Goal: Information Seeking & Learning: Compare options

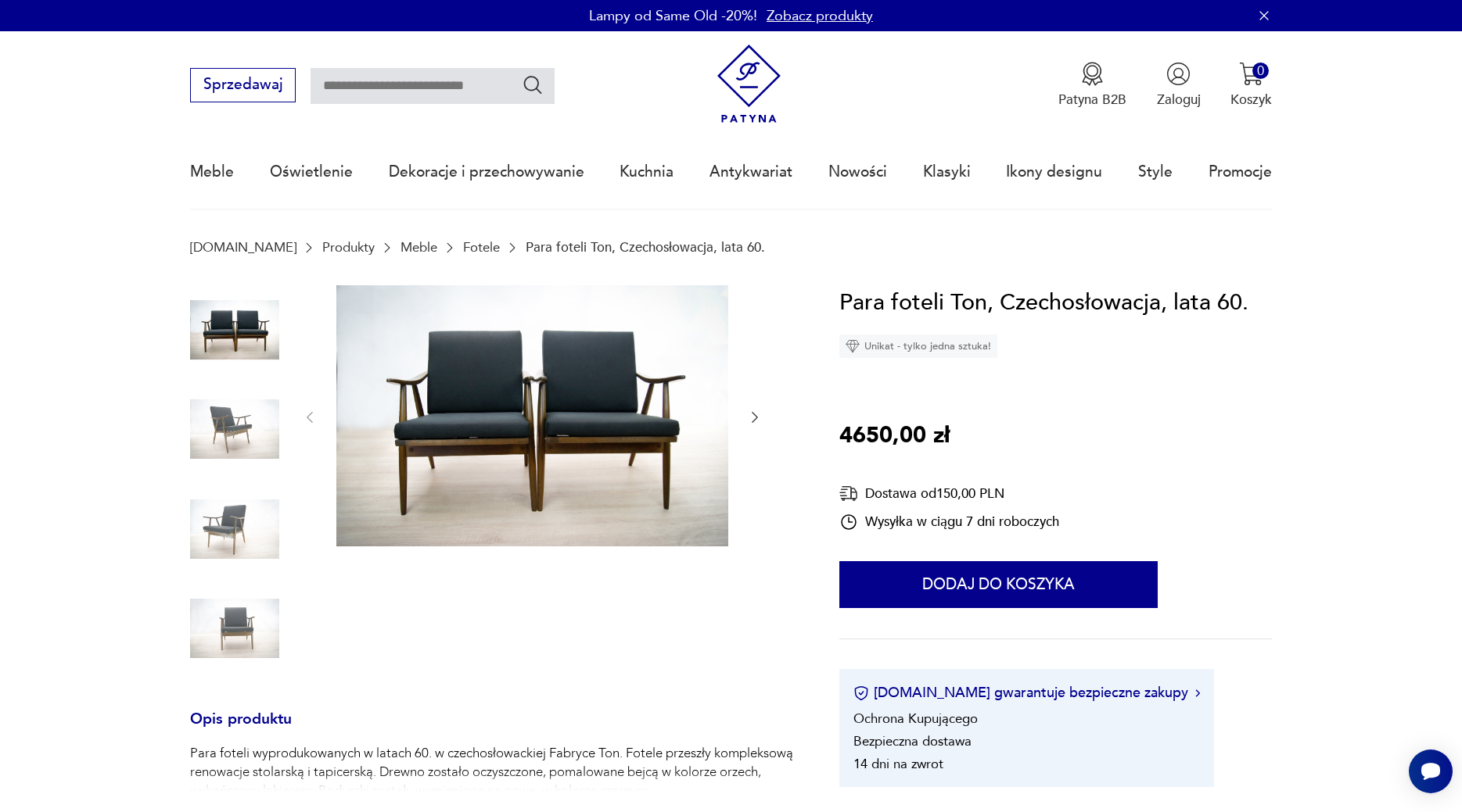
click at [753, 416] on icon "button" at bounding box center [754, 417] width 16 height 16
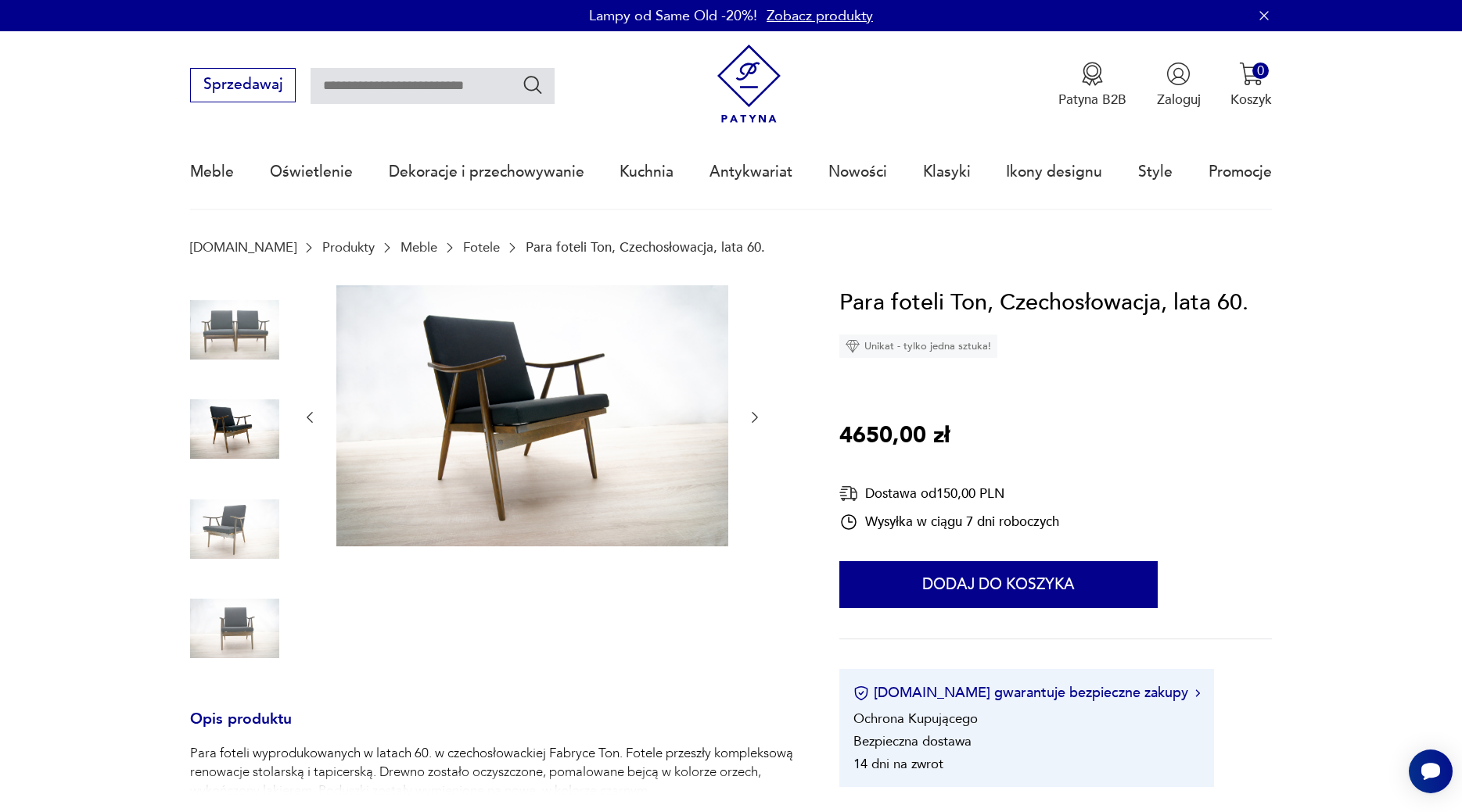
click at [760, 411] on icon "button" at bounding box center [754, 417] width 16 height 16
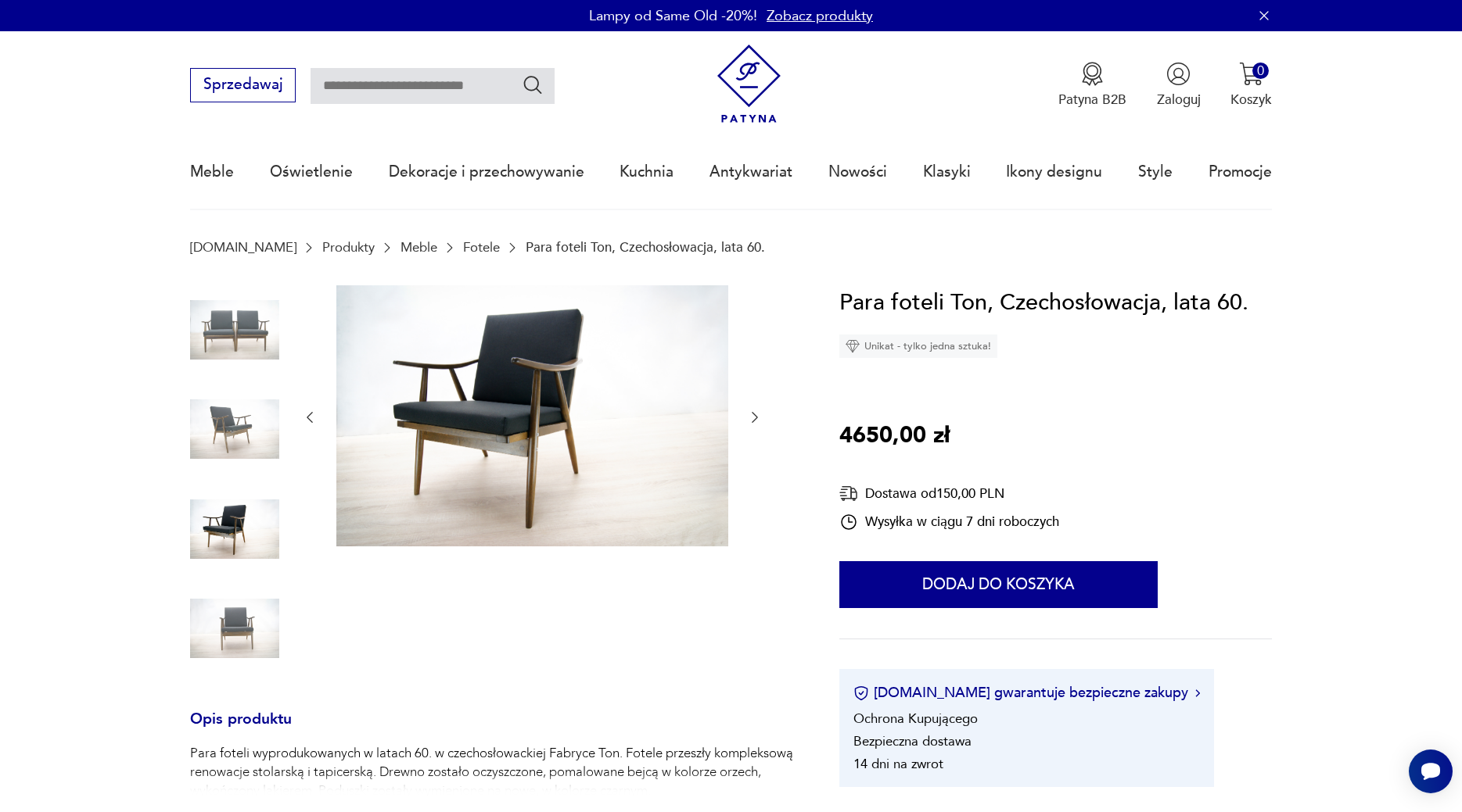
click at [755, 415] on icon "button" at bounding box center [755, 417] width 7 height 11
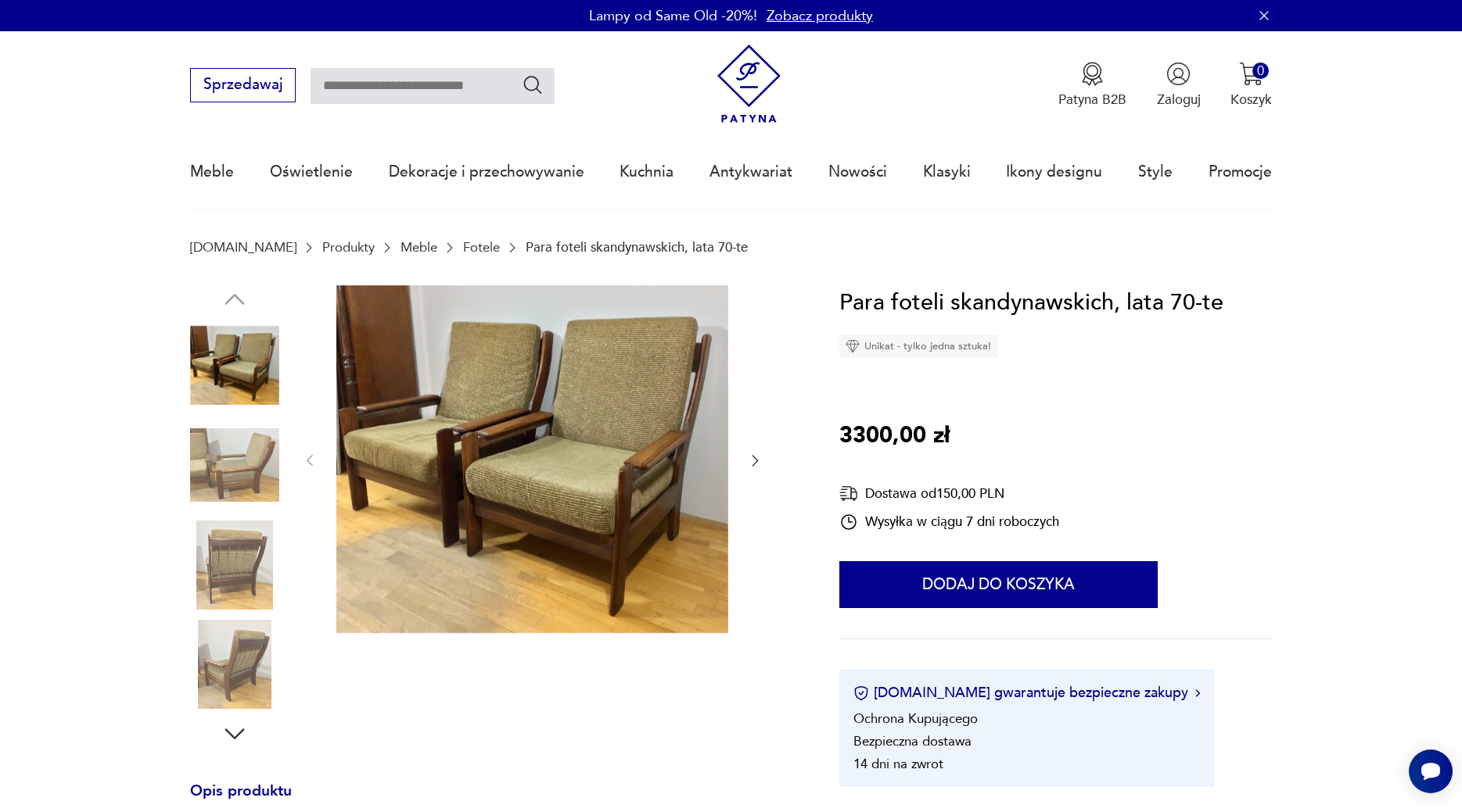
click at [757, 456] on icon "button" at bounding box center [754, 460] width 16 height 16
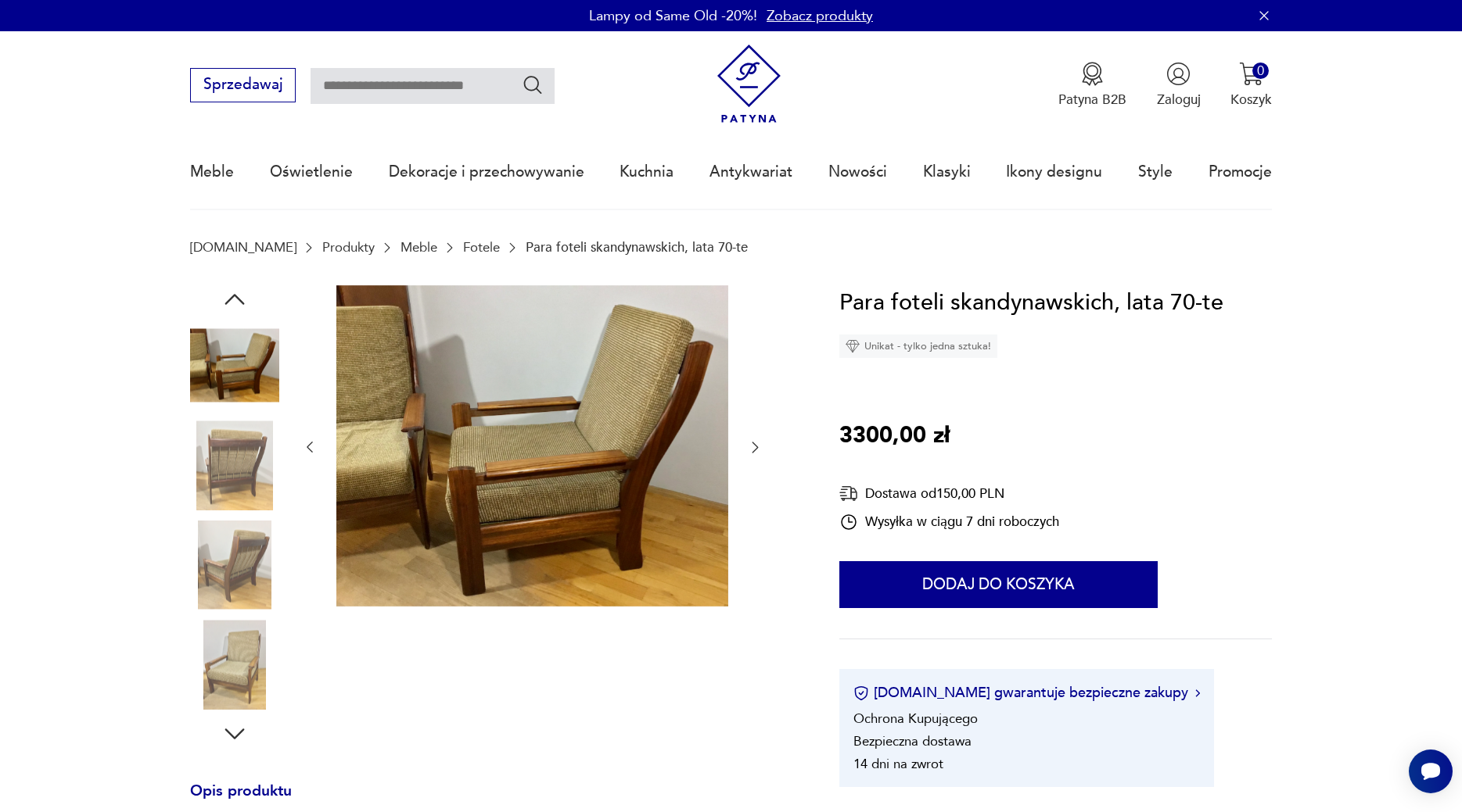
click at [750, 447] on icon "button" at bounding box center [754, 447] width 16 height 16
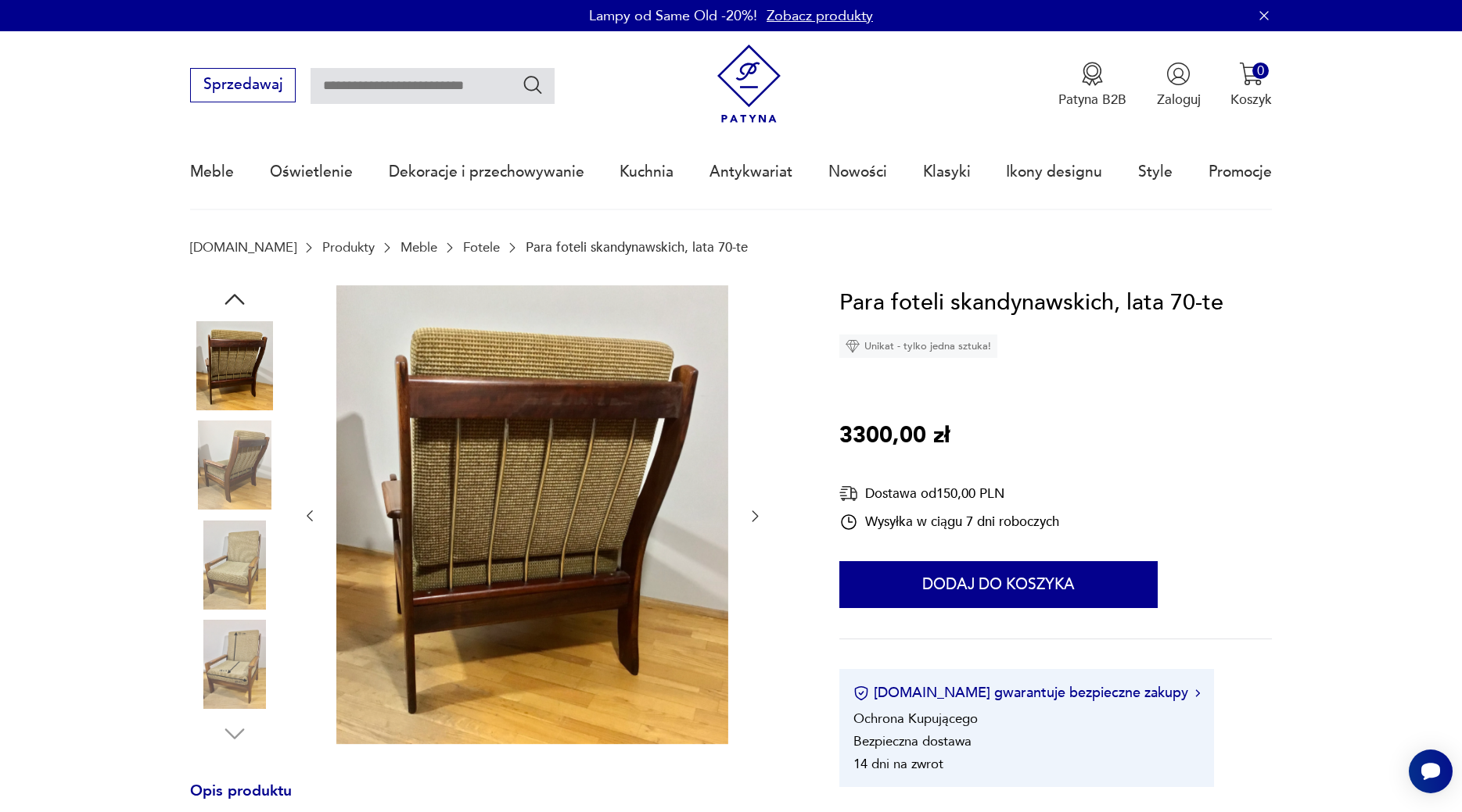
click at [758, 516] on icon "button" at bounding box center [754, 515] width 16 height 16
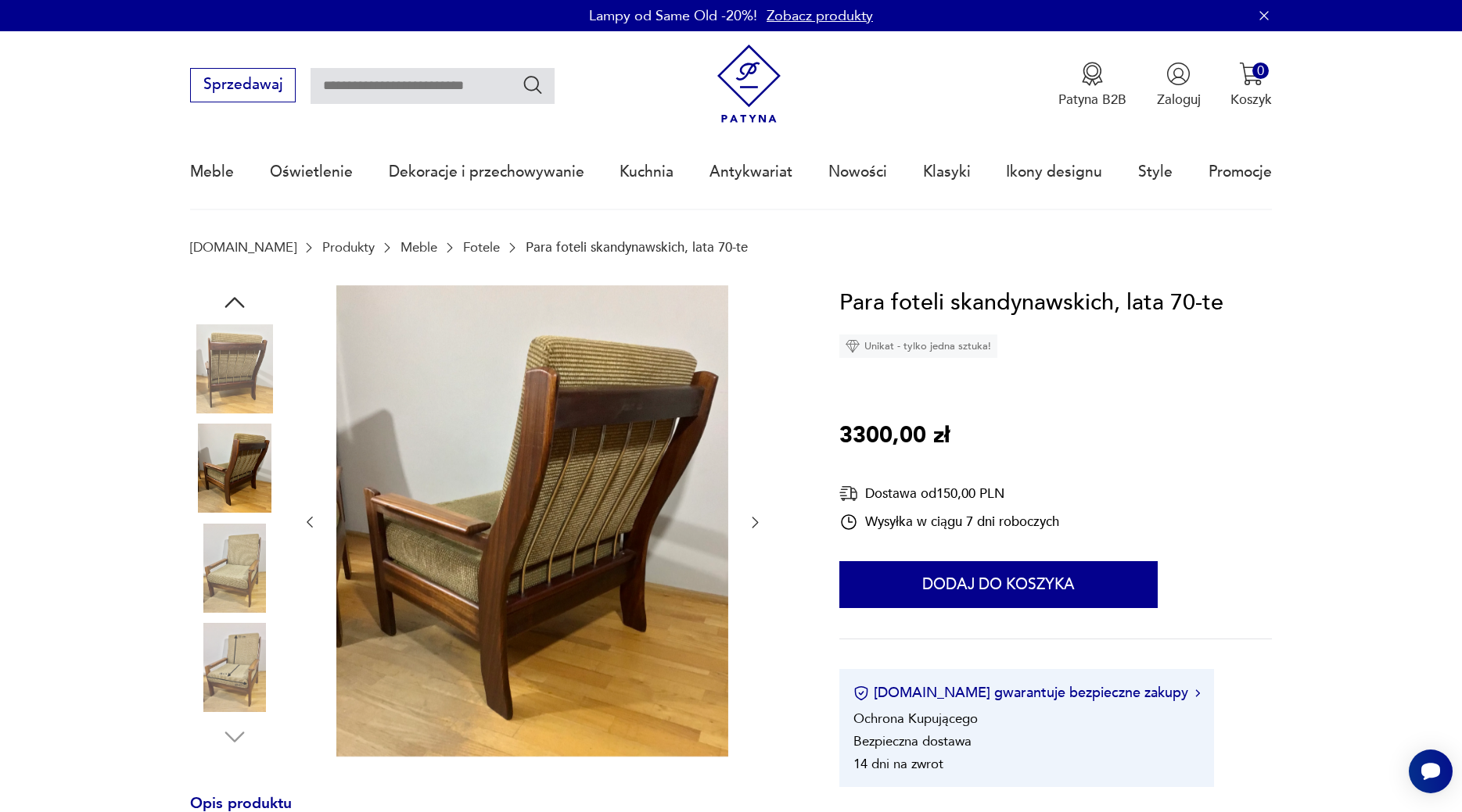
click at [758, 516] on icon "button" at bounding box center [754, 522] width 16 height 16
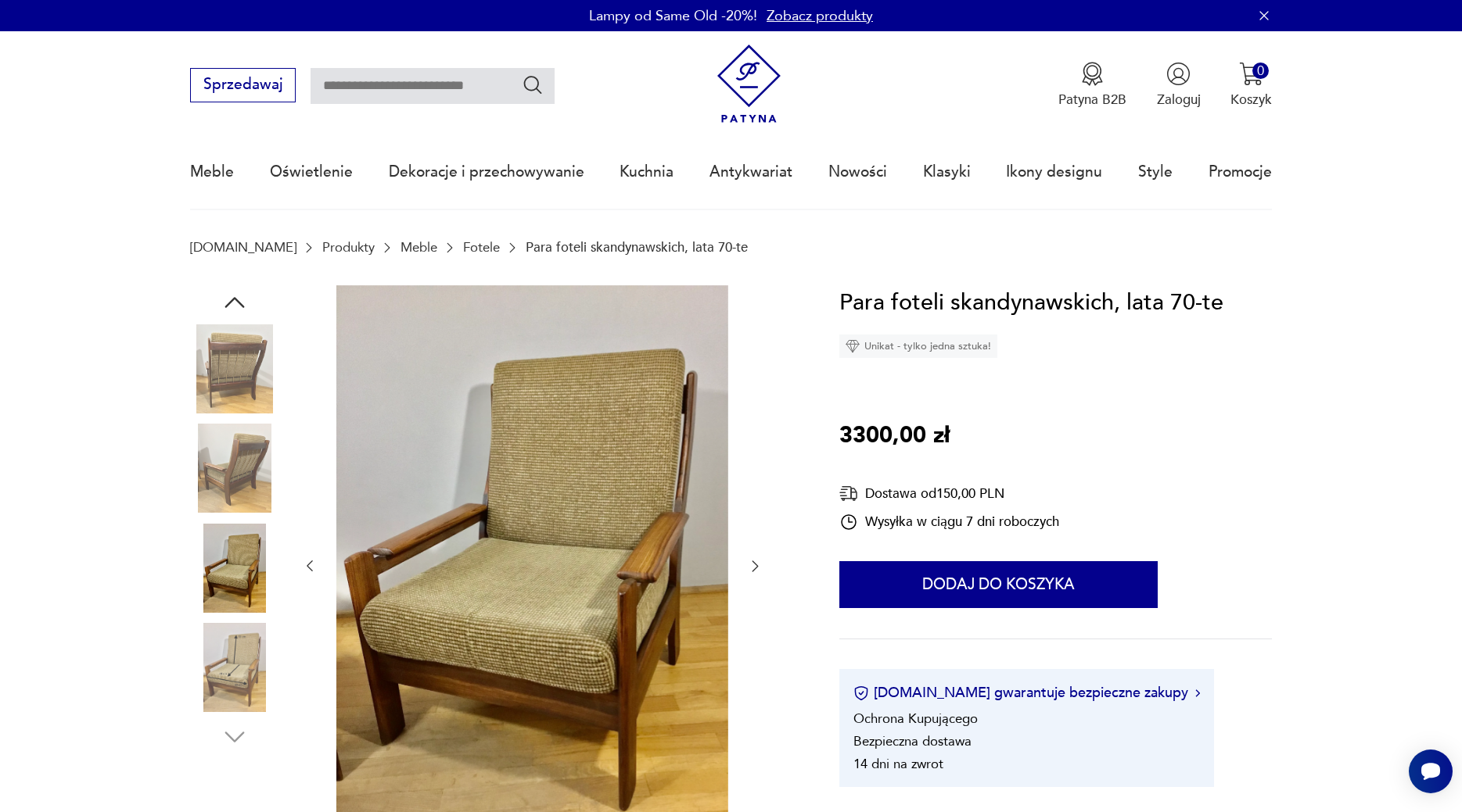
click at [758, 516] on div at bounding box center [533, 567] width 461 height 563
